Goal: Task Accomplishment & Management: Complete application form

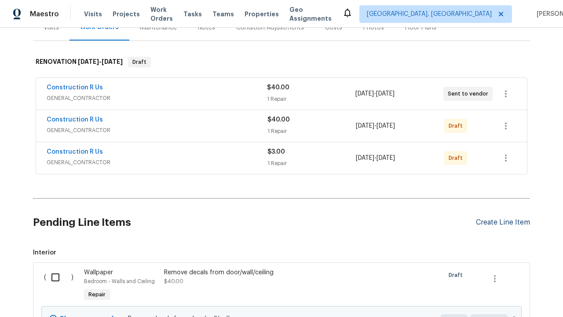
click at [503, 226] on div "Create Line Item" at bounding box center [503, 222] width 54 height 8
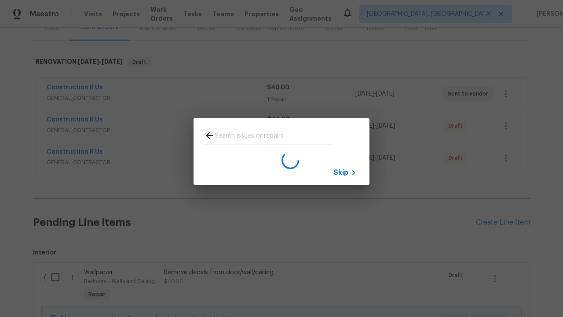
click at [341, 172] on span "Skip" at bounding box center [340, 172] width 15 height 9
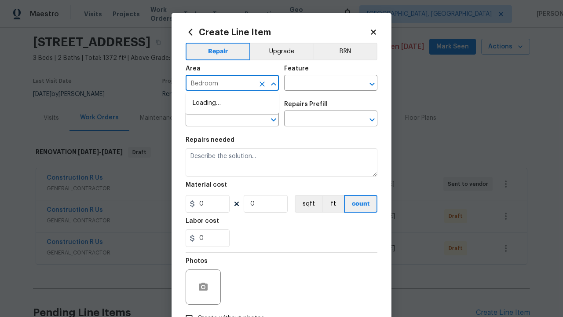
type input "Bedroom"
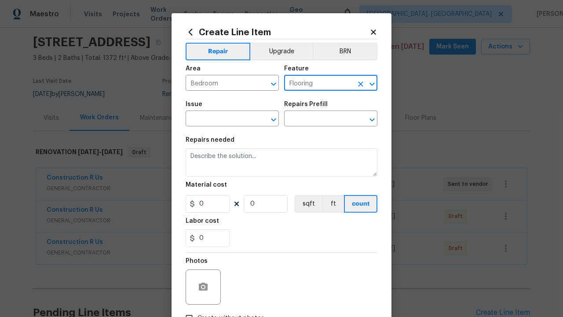
type input "Flooring"
type input "Wallpaper"
type input "Remove"
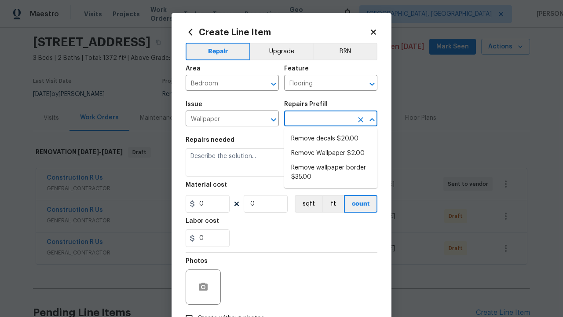
click at [331, 138] on li "Remove decals $20.00" at bounding box center [330, 138] width 93 height 15
type input "Walls and Ceiling"
type input "Remove decals $20.00"
type textarea "Remove decals from door/wall/ceiling"
type input "20"
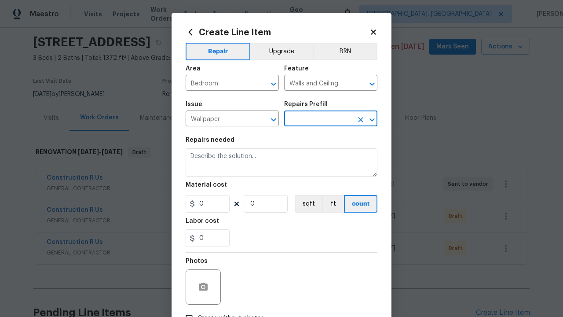
type input "1"
type input "Remove decals $20.00"
type input "2"
click at [307, 204] on button "sqft" at bounding box center [308, 204] width 27 height 18
click at [189, 310] on input "Create without photos" at bounding box center [189, 318] width 17 height 17
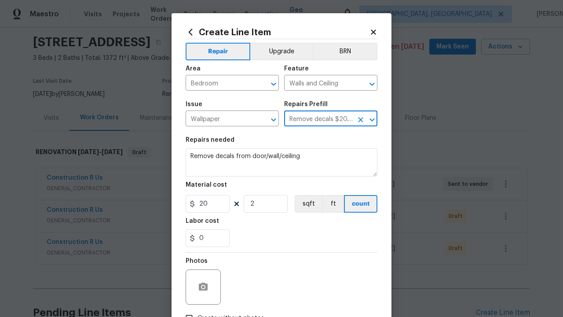
checkbox input "true"
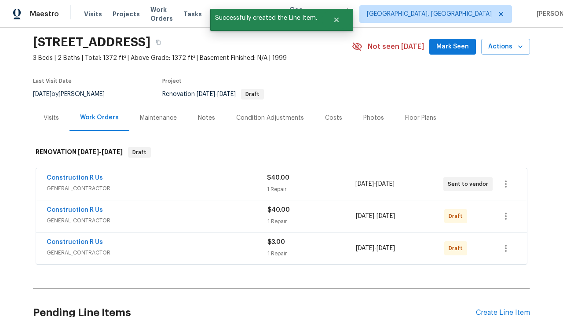
checkbox input "true"
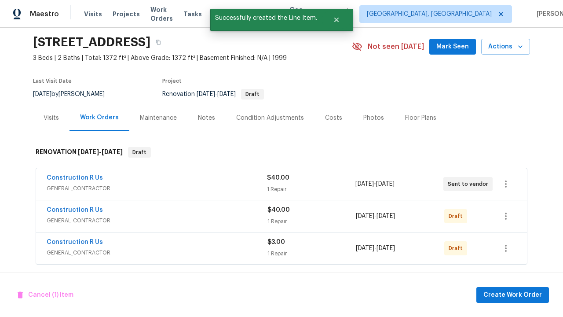
click at [514, 294] on span "Create Work Order" at bounding box center [512, 294] width 58 height 11
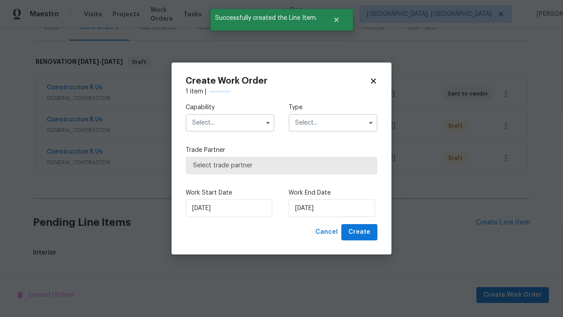
click at [230, 114] on input "text" at bounding box center [230, 123] width 89 height 18
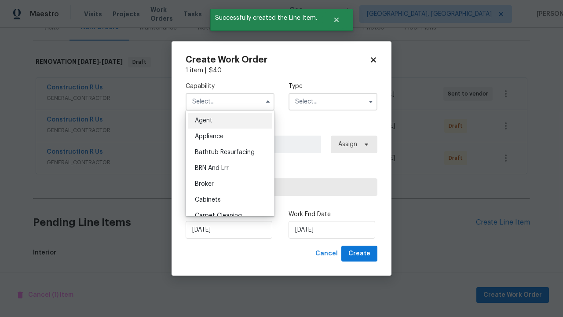
scroll to position [223, 0]
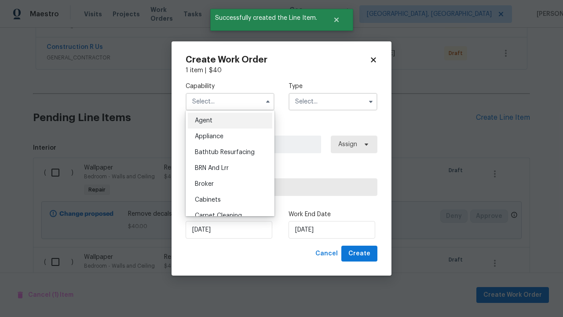
type input "General Contractor"
click at [333, 101] on input "text" at bounding box center [332, 102] width 89 height 18
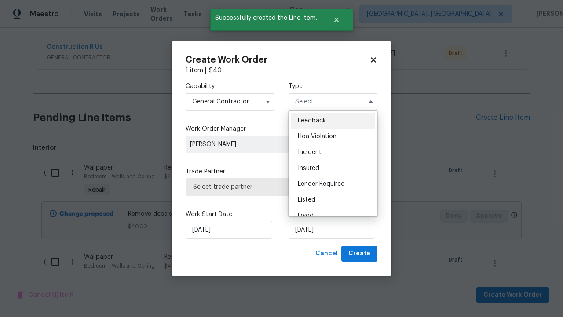
click at [313, 260] on span "Renovation" at bounding box center [314, 263] width 33 height 6
type input "Renovation"
click at [275, 186] on span "Select trade partner" at bounding box center [281, 186] width 177 height 9
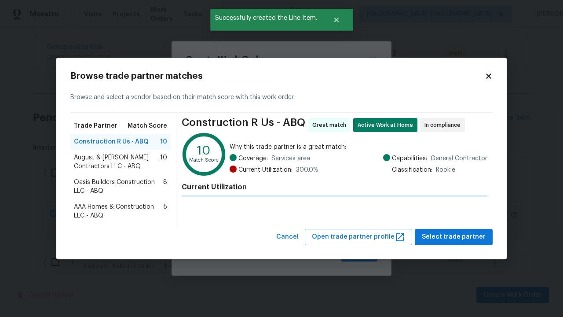
click at [456, 237] on span "Select trade partner" at bounding box center [454, 236] width 64 height 11
click at [360, 253] on span "Create" at bounding box center [359, 253] width 22 height 11
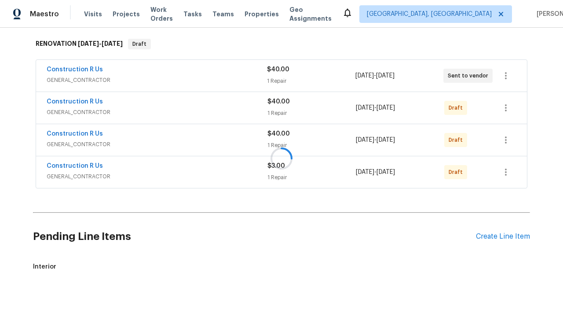
scroll to position [151, 0]
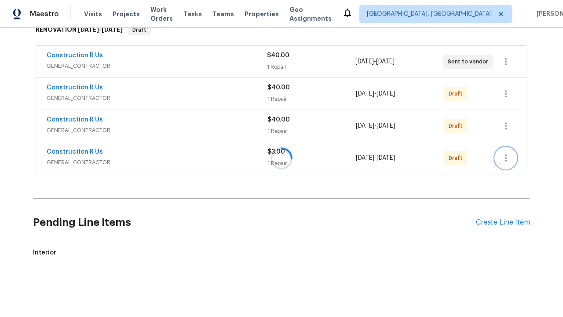
click at [506, 158] on icon "button" at bounding box center [506, 157] width 2 height 7
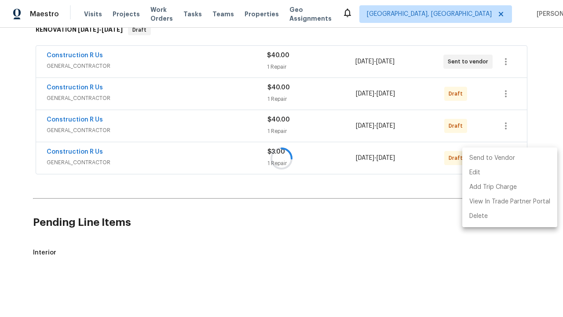
click at [509, 158] on li "Send to Vendor" at bounding box center [509, 158] width 95 height 15
